Goal: Information Seeking & Learning: Learn about a topic

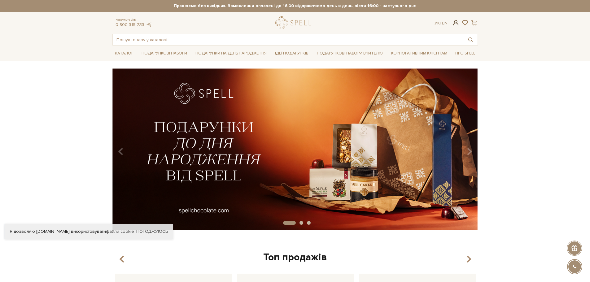
click at [454, 22] on span at bounding box center [455, 23] width 7 height 7
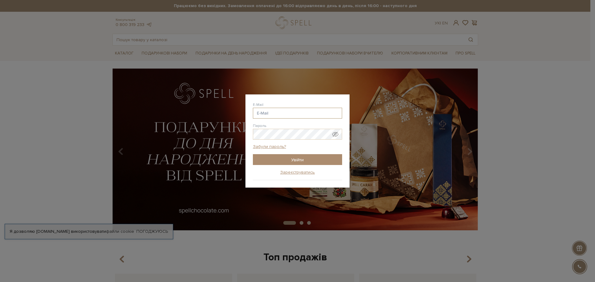
click at [279, 111] on input "E-Mail" at bounding box center [297, 113] width 89 height 11
type input "galyagiant@gmail.com"
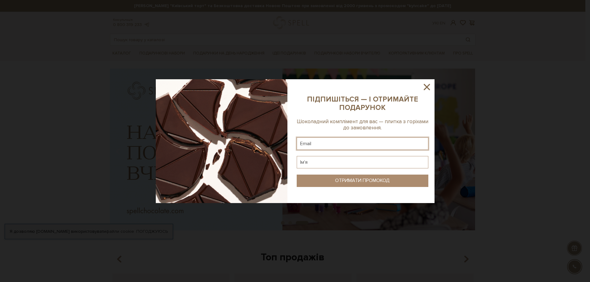
click at [378, 144] on input "text" at bounding box center [363, 144] width 132 height 12
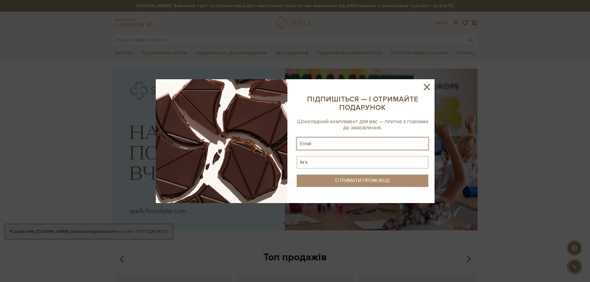
type input "galyagiant@gmail.com"
click at [319, 161] on input "text" at bounding box center [363, 162] width 132 height 12
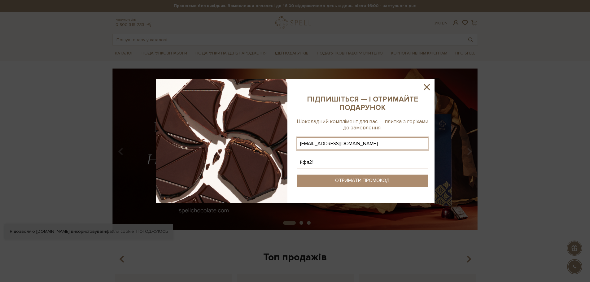
type input "йфя218"
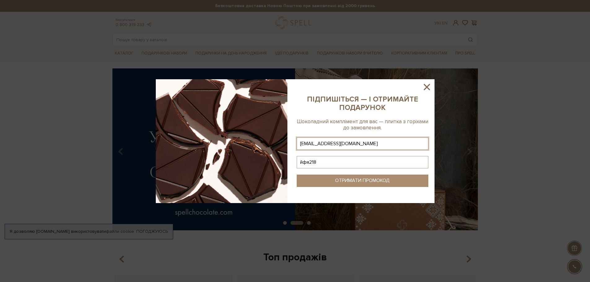
drag, startPoint x: 348, startPoint y: 163, endPoint x: 282, endPoint y: 161, distance: 66.0
click at [282, 161] on div at bounding box center [295, 141] width 279 height 124
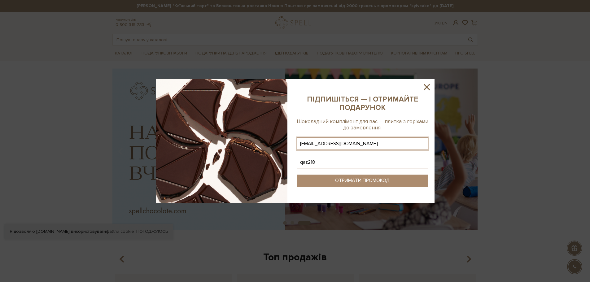
type input "qaz218"
click at [425, 86] on icon at bounding box center [427, 87] width 6 height 6
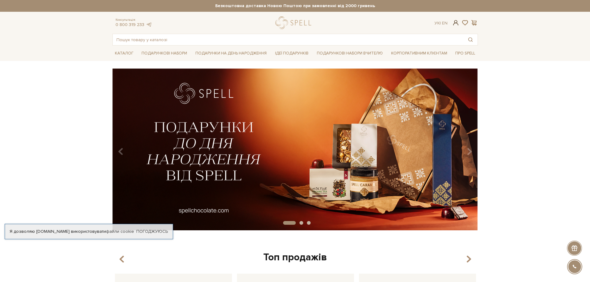
click at [455, 23] on span at bounding box center [455, 23] width 7 height 7
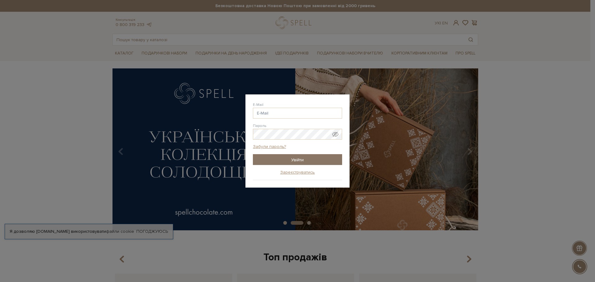
click at [297, 160] on input "Увійти" at bounding box center [297, 159] width 89 height 11
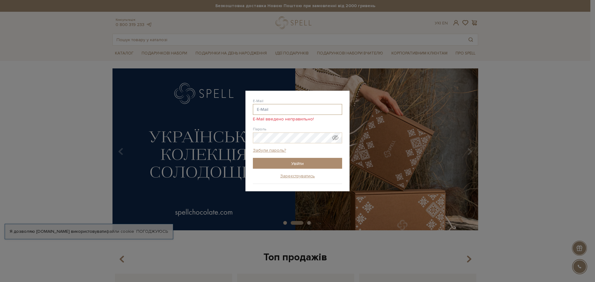
click at [271, 109] on input "E-Mail" at bounding box center [297, 109] width 89 height 11
type input "[EMAIL_ADDRESS][DOMAIN_NAME]"
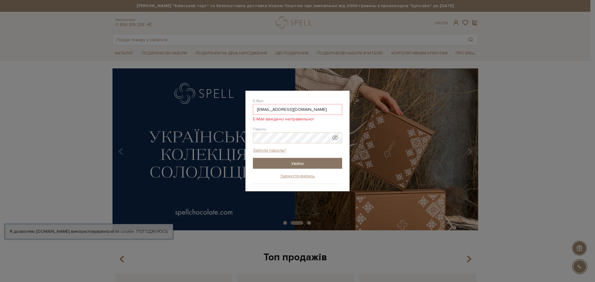
click at [298, 166] on input "Увійти" at bounding box center [297, 163] width 89 height 11
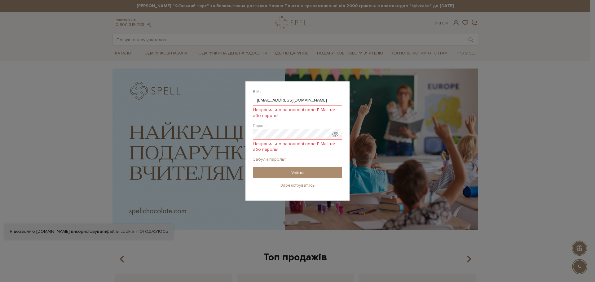
click at [334, 134] on span "Показати пароль у вигляді звичайного тексту. Попередження: це відобразить ваш п…" at bounding box center [335, 134] width 6 height 6
click at [291, 170] on input "Увійти" at bounding box center [297, 172] width 89 height 11
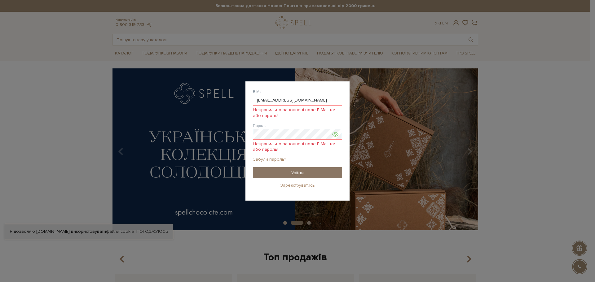
click at [270, 171] on input "Увійти" at bounding box center [297, 172] width 89 height 11
click at [295, 171] on input "Увійти" at bounding box center [297, 172] width 89 height 11
click at [292, 168] on input "Увійти" at bounding box center [297, 172] width 89 height 11
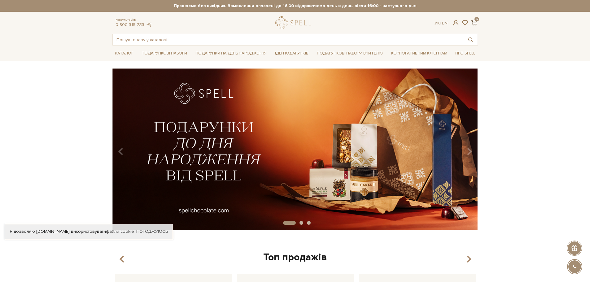
click at [474, 21] on span at bounding box center [474, 23] width 7 height 7
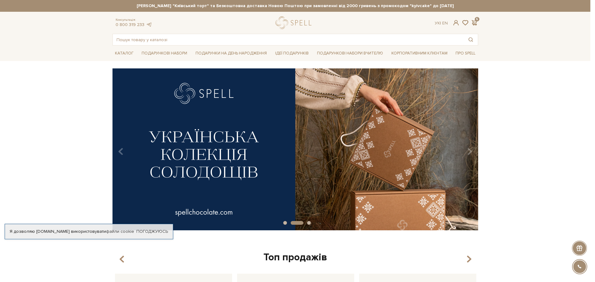
click at [42, 67] on div at bounding box center [297, 141] width 595 height 282
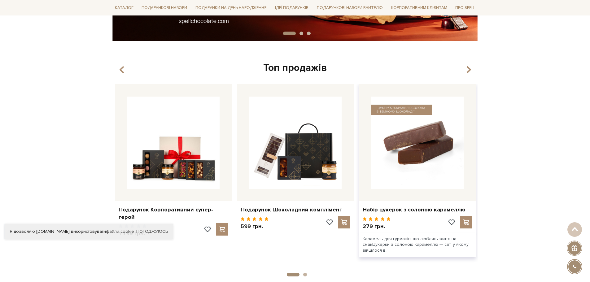
scroll to position [186, 0]
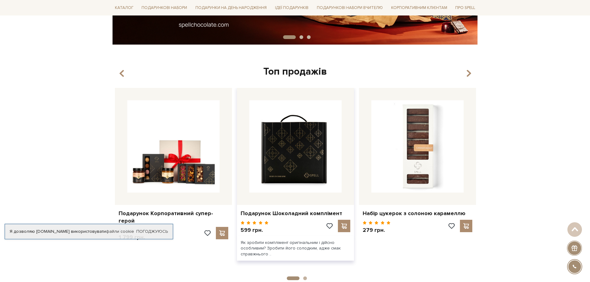
click at [314, 156] on img at bounding box center [295, 146] width 92 height 92
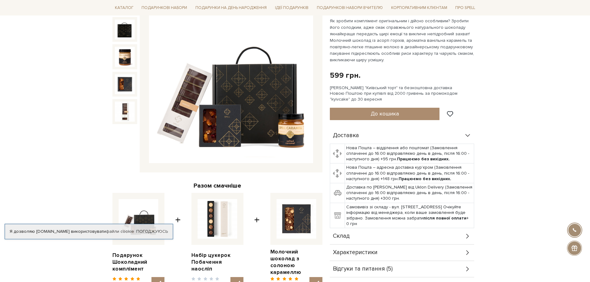
scroll to position [31, 0]
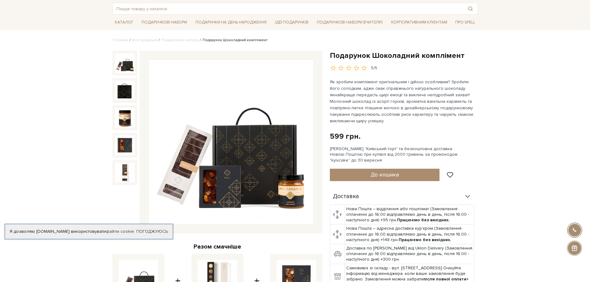
click at [259, 170] on img at bounding box center [231, 142] width 164 height 164
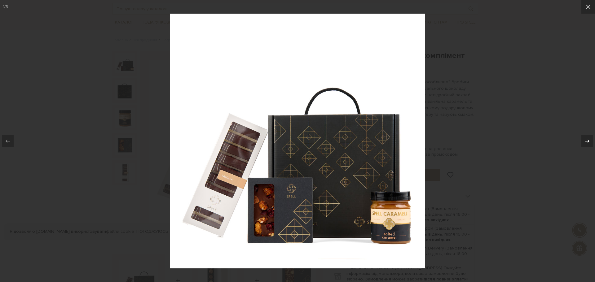
click at [585, 141] on icon at bounding box center [586, 141] width 7 height 7
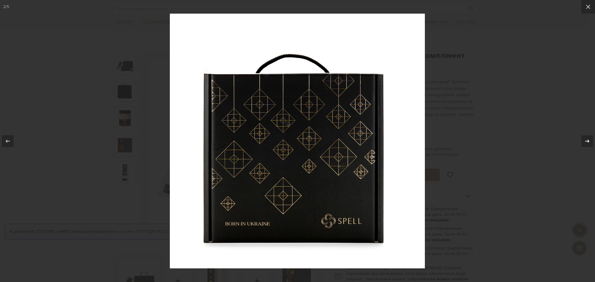
click at [585, 141] on icon at bounding box center [586, 141] width 7 height 7
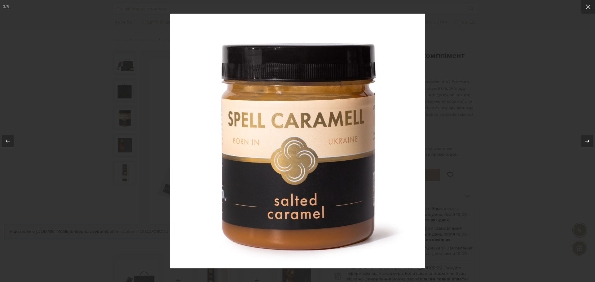
click at [585, 141] on icon at bounding box center [586, 141] width 7 height 7
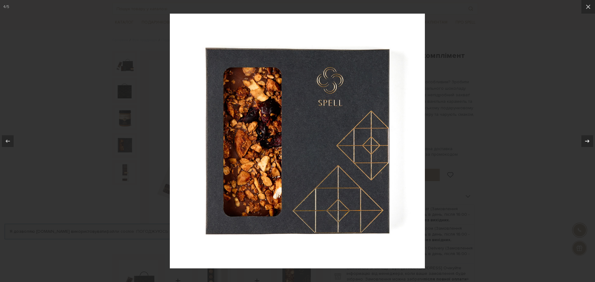
click at [585, 141] on icon at bounding box center [586, 141] width 7 height 7
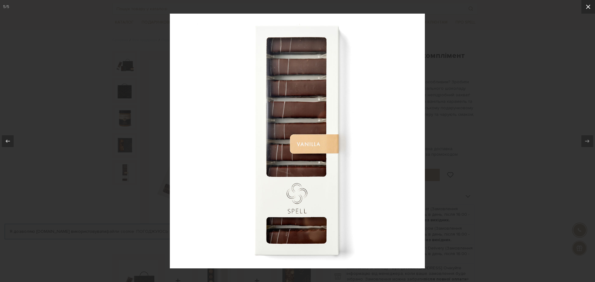
click at [587, 7] on icon at bounding box center [587, 6] width 7 height 7
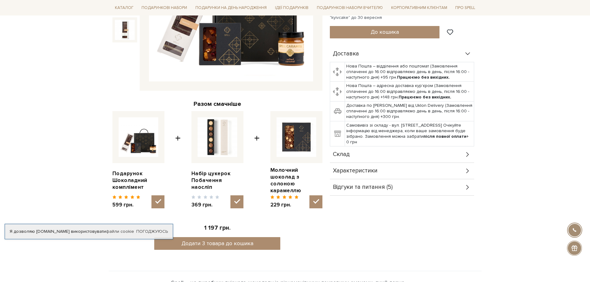
scroll to position [217, 0]
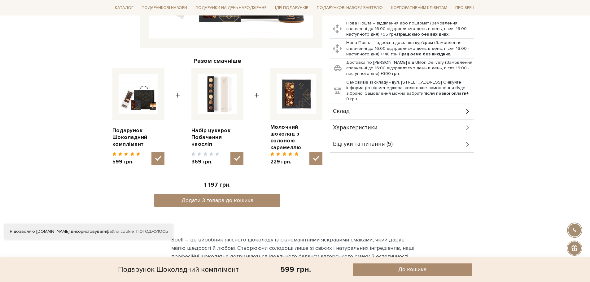
click at [371, 127] on span "Характеристики" at bounding box center [355, 128] width 45 height 6
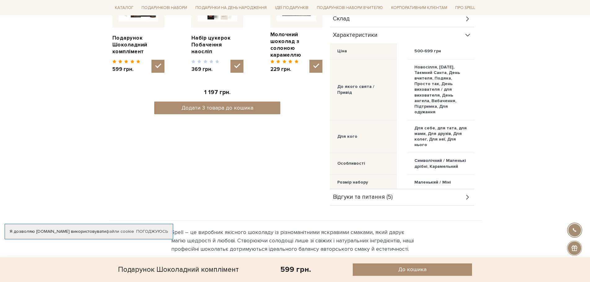
scroll to position [310, 0]
click at [377, 194] on span "Відгуки та питання (5)" at bounding box center [363, 197] width 60 height 6
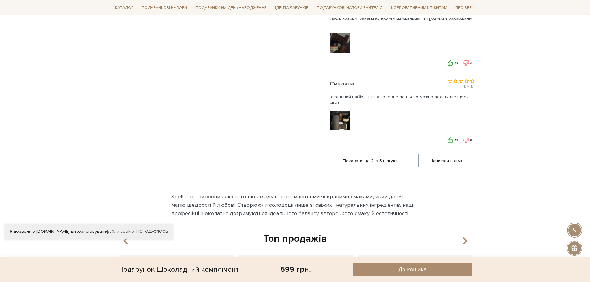
scroll to position [527, 0]
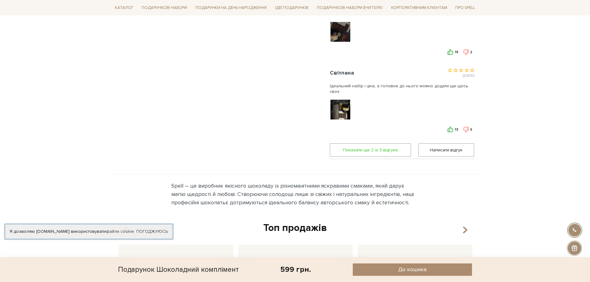
click at [389, 148] on span "Показати ще 2 iз 3 вiдгука" at bounding box center [370, 150] width 73 height 13
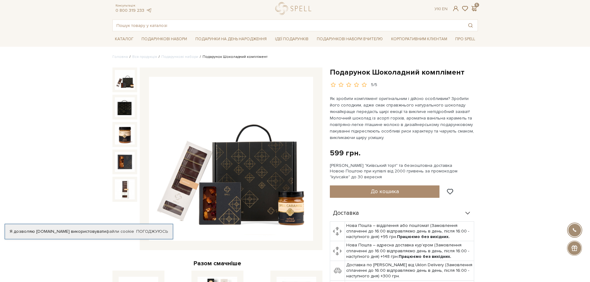
scroll to position [0, 0]
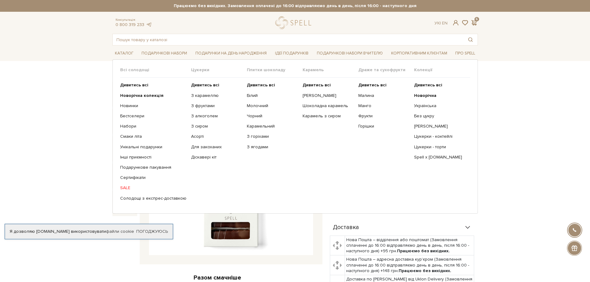
click at [126, 189] on link "SALE" at bounding box center [153, 188] width 66 height 6
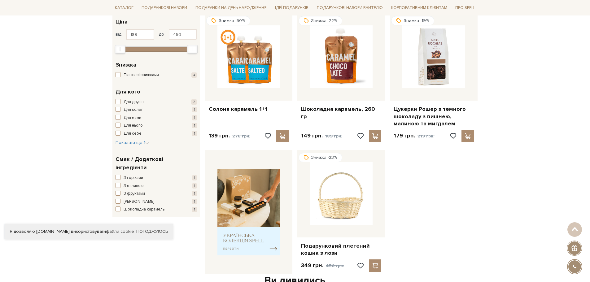
scroll to position [93, 0]
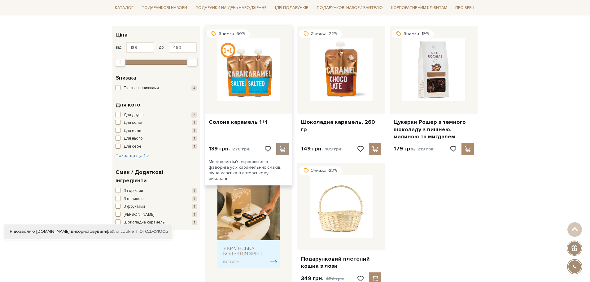
click at [283, 149] on span at bounding box center [283, 149] width 8 height 6
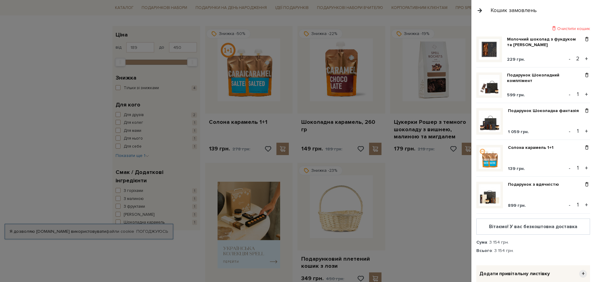
click at [254, 78] on div at bounding box center [297, 141] width 595 height 282
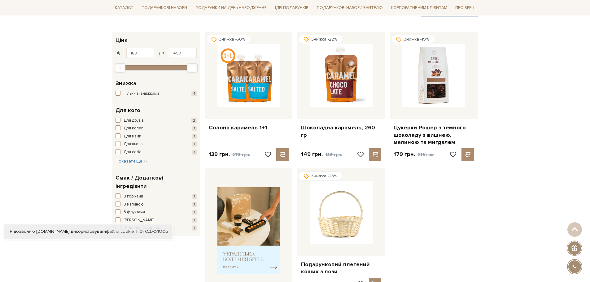
scroll to position [0, 0]
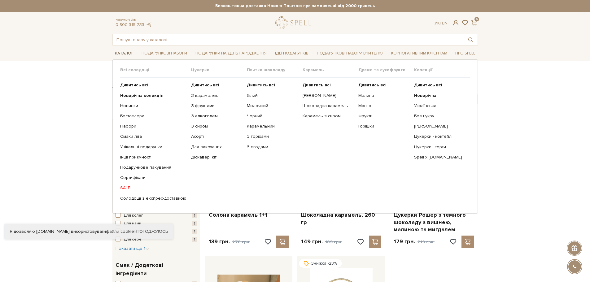
click at [122, 51] on link "Каталог" at bounding box center [124, 54] width 24 height 10
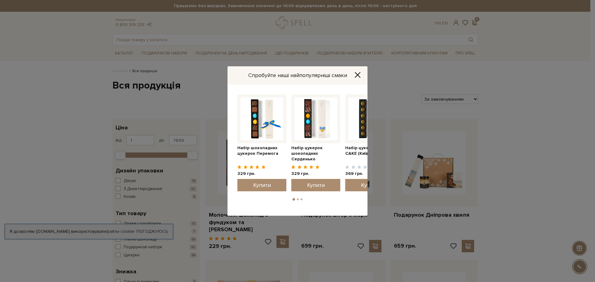
click at [360, 76] on icon "Close" at bounding box center [357, 75] width 6 height 6
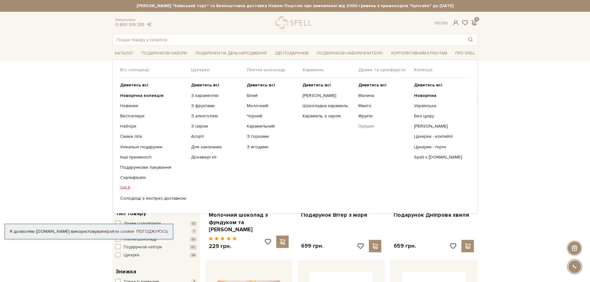
click at [368, 126] on link "Горішки" at bounding box center [384, 127] width 51 height 6
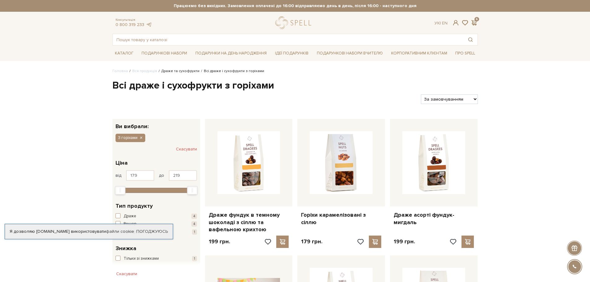
click at [169, 71] on link "Драже та сухофрукти" at bounding box center [180, 71] width 38 height 5
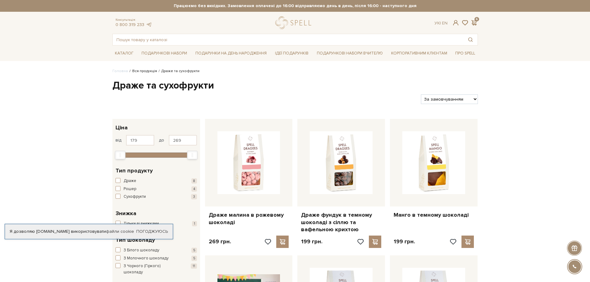
click at [141, 70] on link "Вся продукція" at bounding box center [144, 71] width 25 height 5
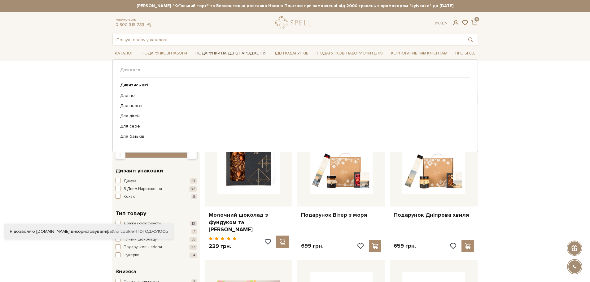
click at [214, 55] on link "Подарунки на День народження" at bounding box center [231, 54] width 76 height 10
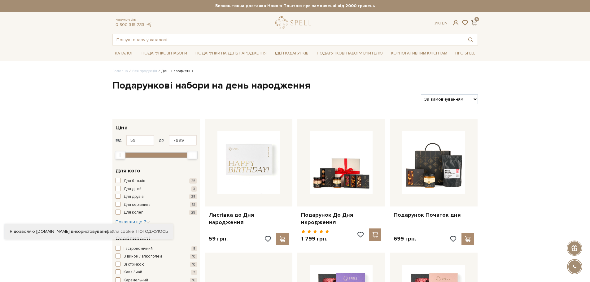
click at [474, 21] on span at bounding box center [474, 23] width 7 height 7
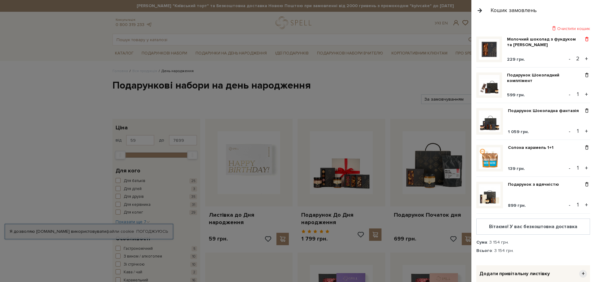
click at [584, 38] on span at bounding box center [586, 40] width 7 height 6
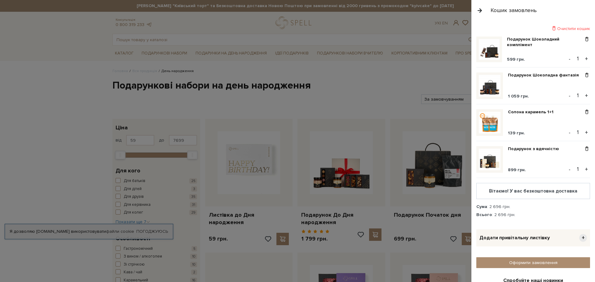
click at [489, 160] on img at bounding box center [490, 160] width 22 height 22
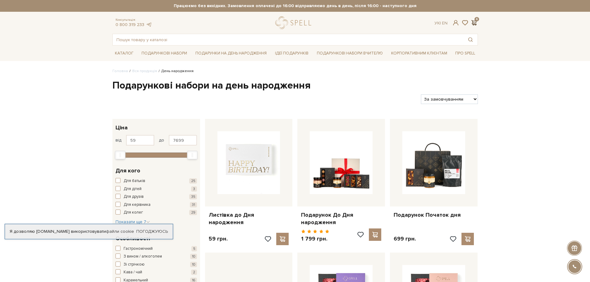
click at [475, 23] on span at bounding box center [474, 23] width 7 height 7
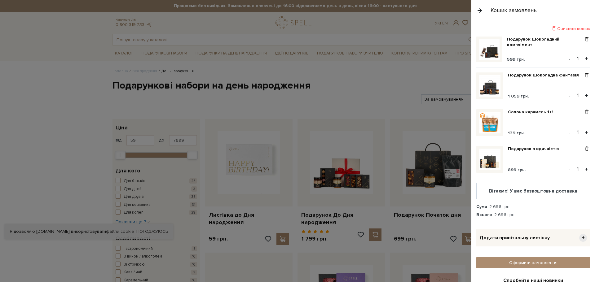
click at [492, 81] on img at bounding box center [490, 86] width 22 height 22
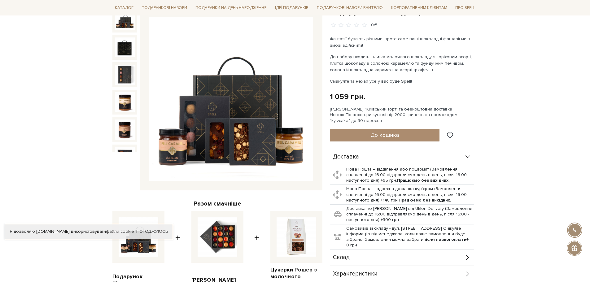
scroll to position [31, 0]
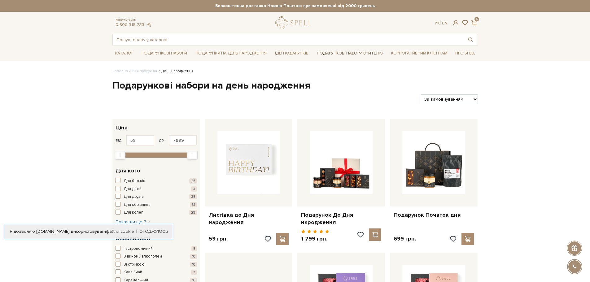
click at [344, 53] on link "Подарункові набори Вчителю" at bounding box center [350, 53] width 71 height 11
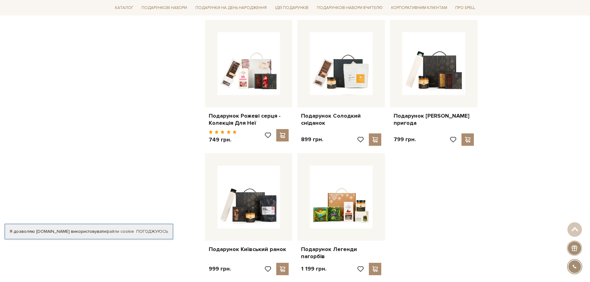
scroll to position [651, 0]
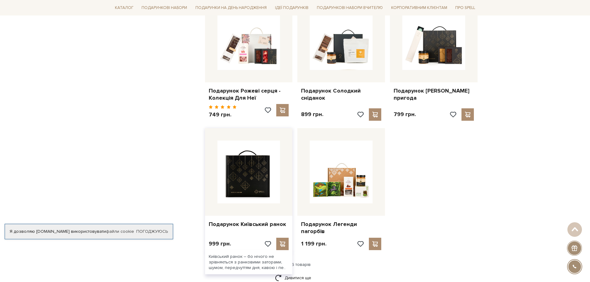
click at [260, 183] on img at bounding box center [249, 172] width 63 height 63
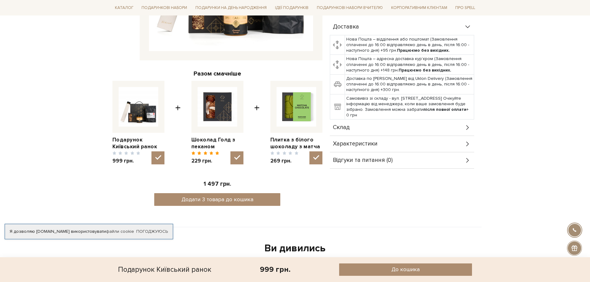
scroll to position [217, 0]
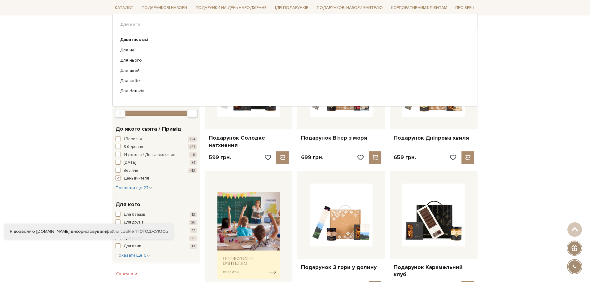
scroll to position [62, 0]
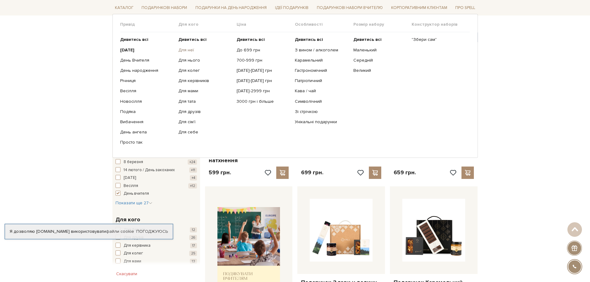
click at [188, 50] on link "Для неї" at bounding box center [205, 50] width 54 height 6
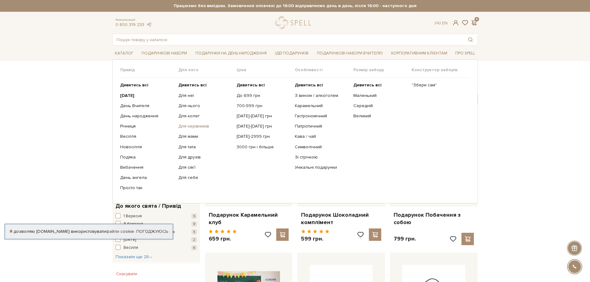
click at [192, 127] on link "Для керівників" at bounding box center [205, 127] width 54 height 6
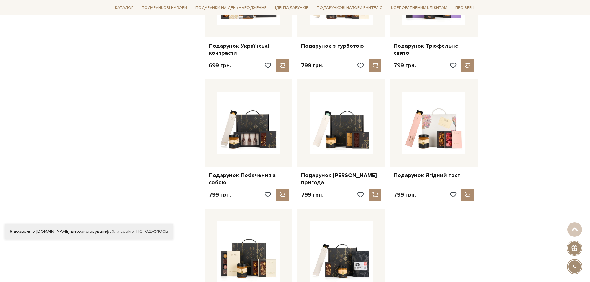
scroll to position [558, 0]
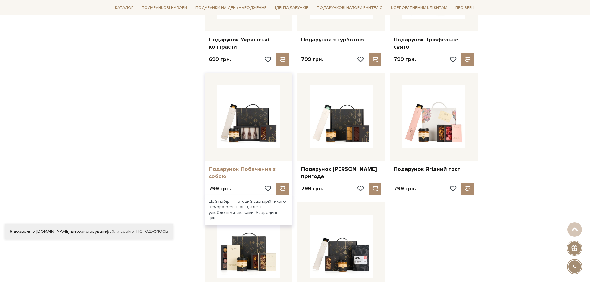
click at [247, 166] on link "Подарунок Побачення з собою" at bounding box center [249, 173] width 80 height 15
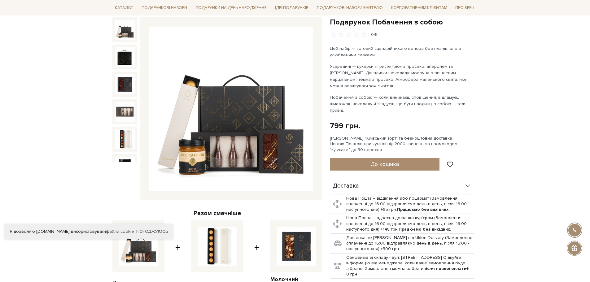
scroll to position [124, 0]
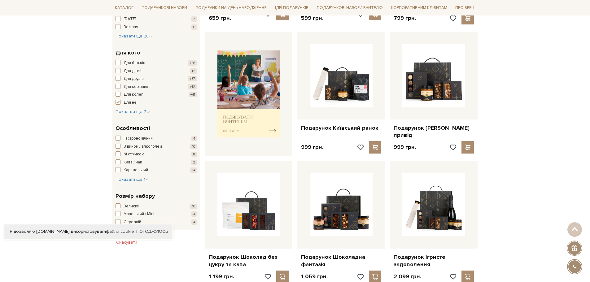
scroll to position [248, 0]
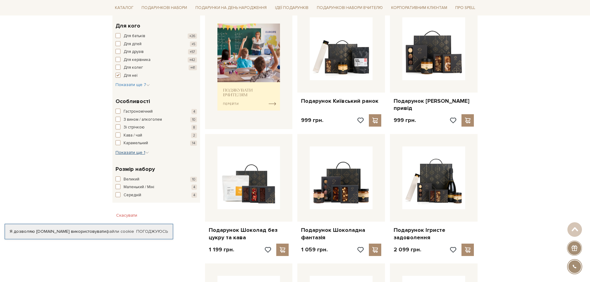
click at [145, 152] on icon "button" at bounding box center [147, 153] width 4 height 4
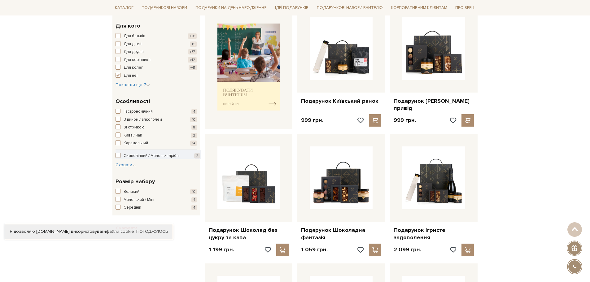
click at [117, 156] on span "button" at bounding box center [118, 155] width 5 height 5
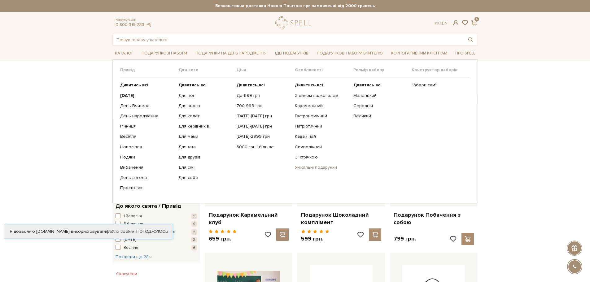
click at [332, 166] on link "Унікальні подарунки" at bounding box center [322, 168] width 54 height 6
click at [131, 158] on link "Подяка" at bounding box center [147, 158] width 54 height 6
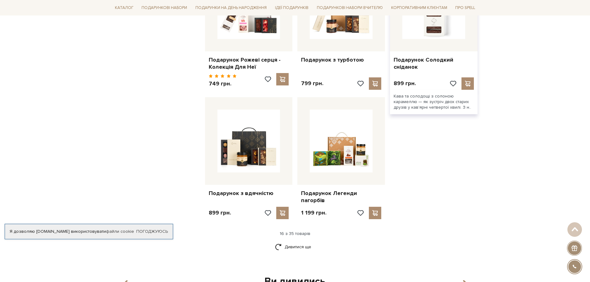
scroll to position [713, 0]
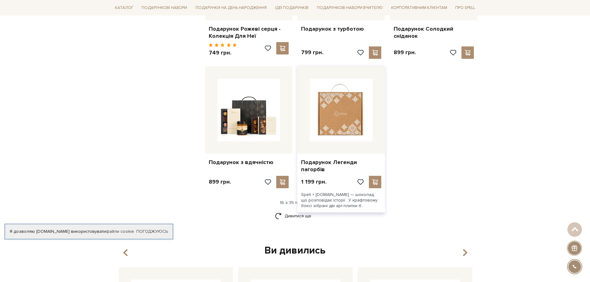
click at [332, 105] on img at bounding box center [341, 110] width 63 height 63
